Goal: Find specific page/section: Find specific page/section

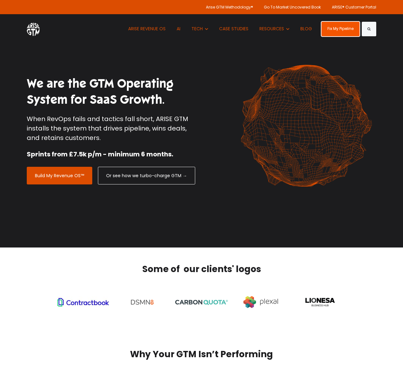
click at [332, 32] on link "Fix My Pipeline" at bounding box center [341, 29] width 38 height 14
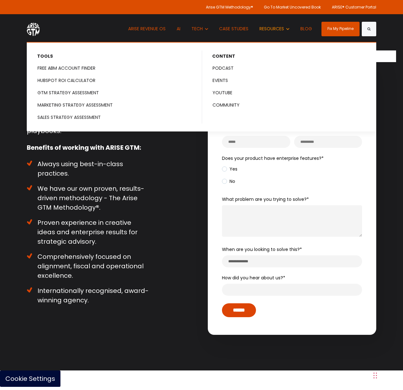
click at [260, 27] on span "RESOURCES" at bounding box center [272, 29] width 25 height 6
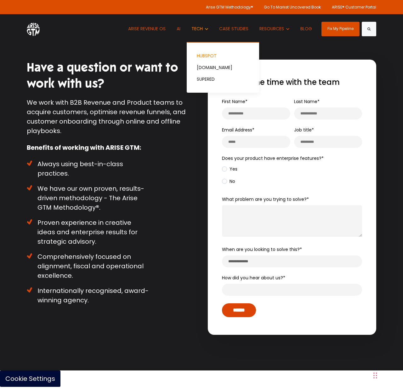
click at [205, 53] on link "HUBSPOT" at bounding box center [223, 56] width 72 height 12
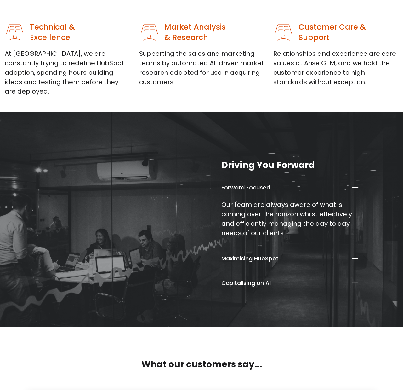
scroll to position [608, 0]
